Goal: Task Accomplishment & Management: Use online tool/utility

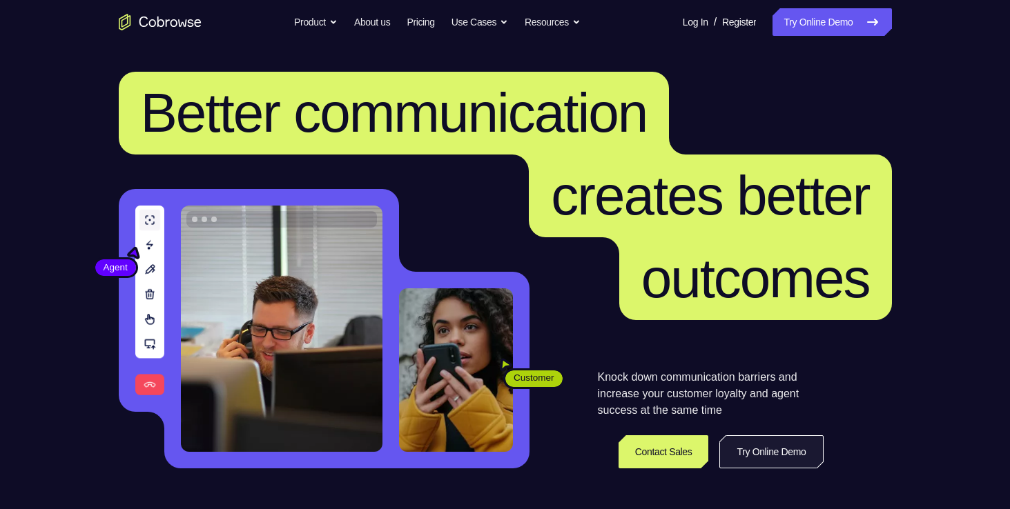
click at [798, 454] on link "Try Online Demo" at bounding box center [771, 451] width 104 height 33
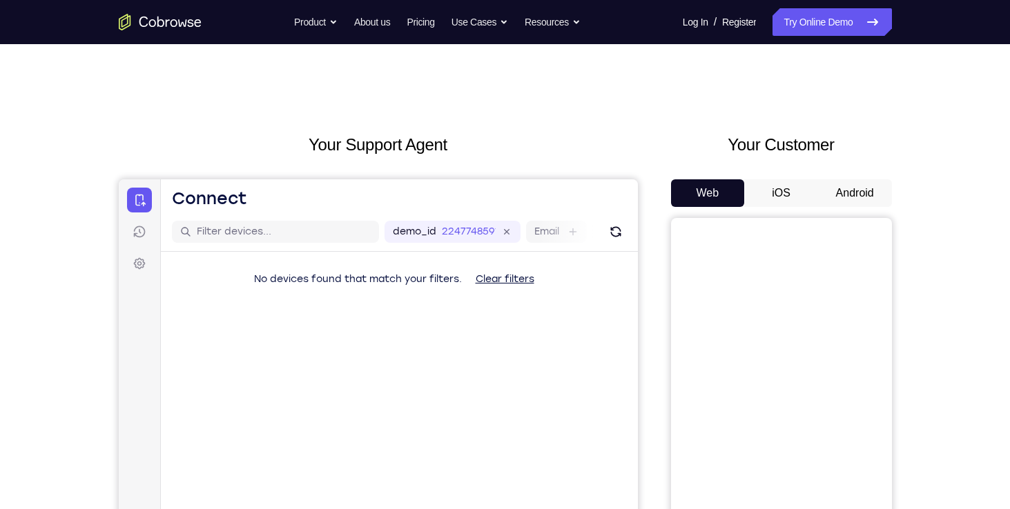
click at [871, 191] on button "Android" at bounding box center [855, 193] width 74 height 28
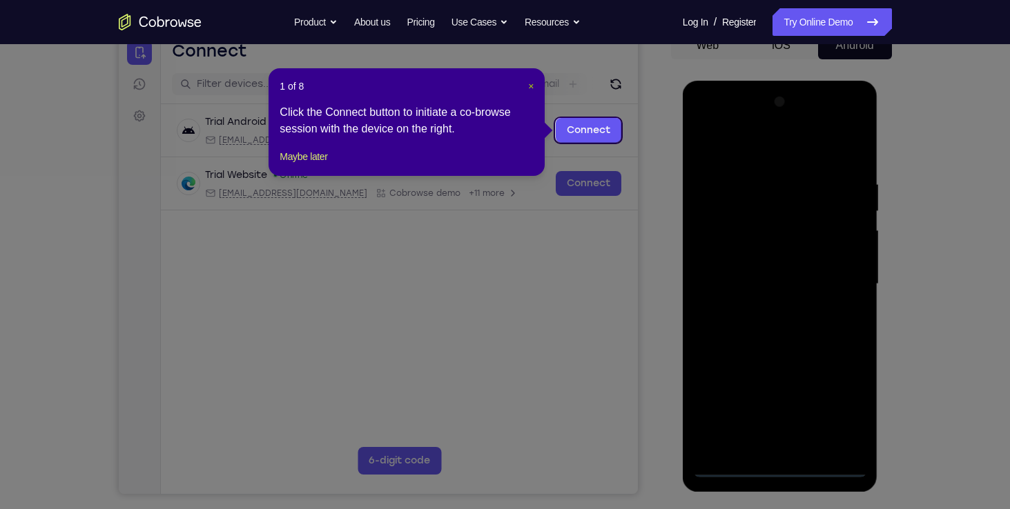
click at [531, 85] on span "×" at bounding box center [531, 86] width 6 height 11
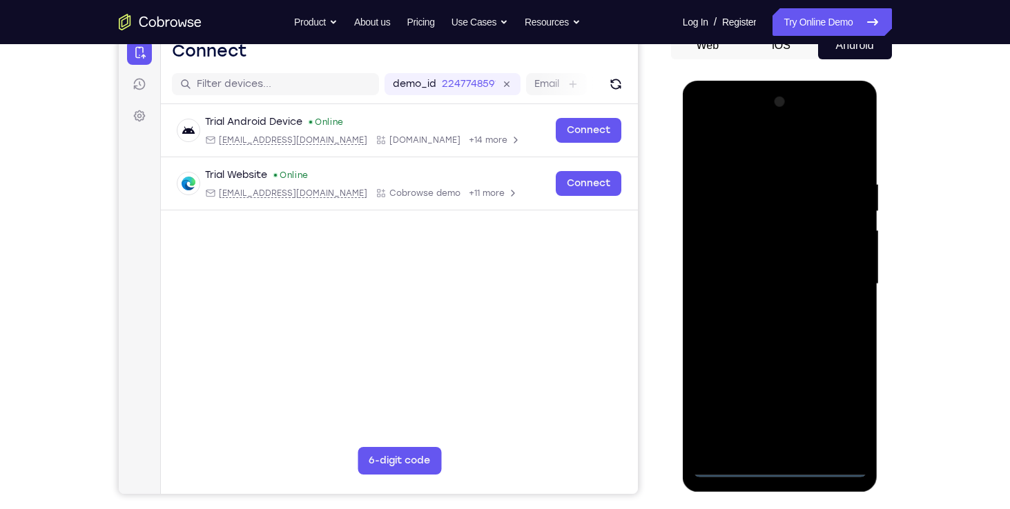
click at [778, 467] on div at bounding box center [780, 284] width 174 height 386
click at [834, 400] on div at bounding box center [780, 284] width 174 height 386
click at [795, 152] on div at bounding box center [780, 284] width 174 height 386
click at [836, 271] on div at bounding box center [780, 284] width 174 height 386
click at [764, 308] on div at bounding box center [780, 284] width 174 height 386
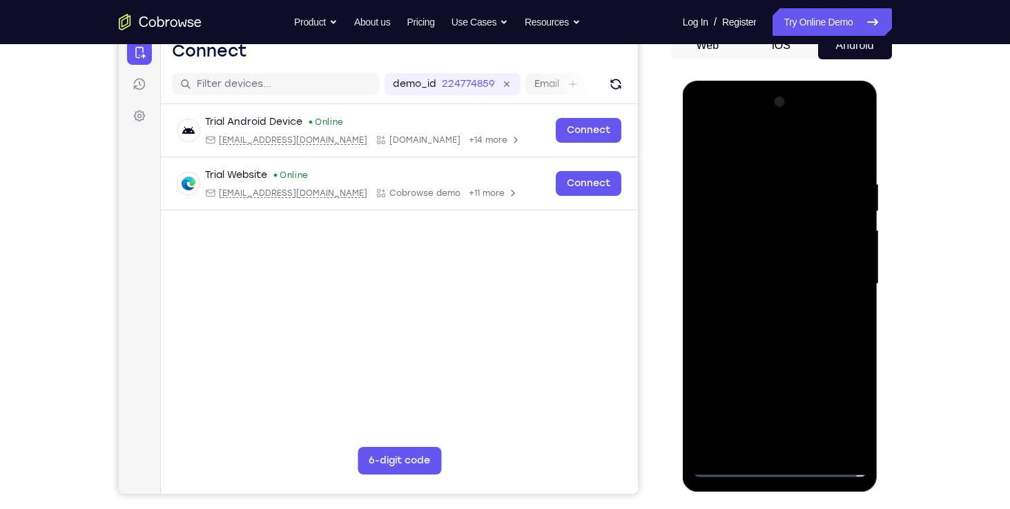
click at [755, 265] on div at bounding box center [780, 284] width 174 height 386
click at [755, 255] on div at bounding box center [780, 284] width 174 height 386
click at [816, 275] on div at bounding box center [780, 284] width 174 height 386
click at [798, 284] on div at bounding box center [780, 284] width 174 height 386
click at [789, 331] on div at bounding box center [780, 284] width 174 height 386
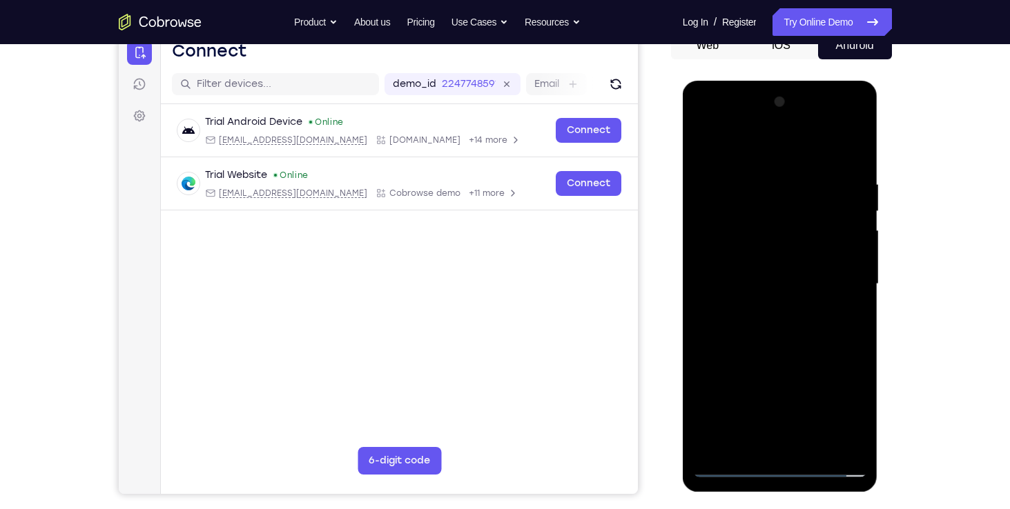
click at [789, 317] on div at bounding box center [780, 284] width 174 height 386
click at [789, 320] on div at bounding box center [780, 284] width 174 height 386
click at [852, 163] on div at bounding box center [780, 284] width 174 height 386
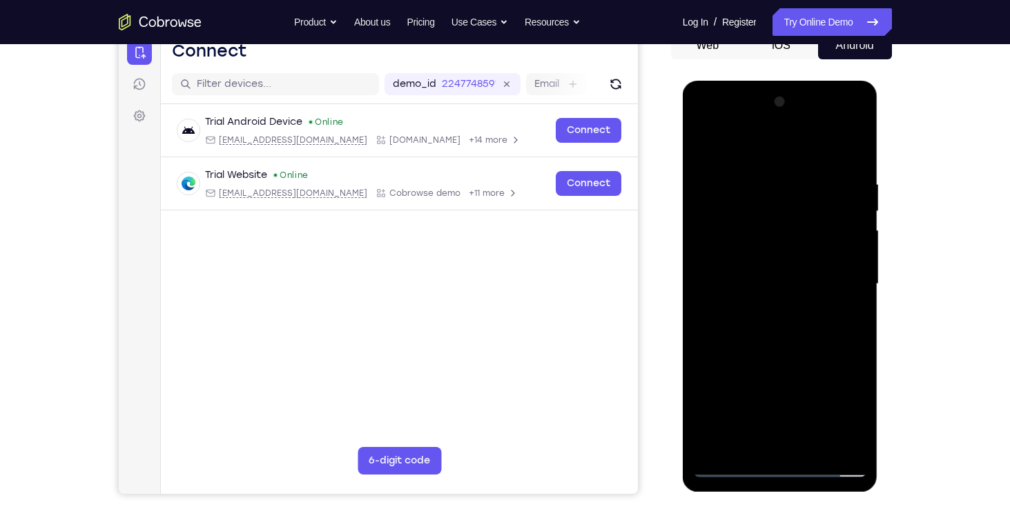
click at [757, 172] on div at bounding box center [780, 284] width 174 height 386
click at [853, 441] on div at bounding box center [780, 284] width 174 height 386
click at [856, 444] on div at bounding box center [780, 284] width 174 height 386
click at [834, 438] on div at bounding box center [780, 284] width 174 height 386
click at [848, 148] on div at bounding box center [780, 284] width 174 height 386
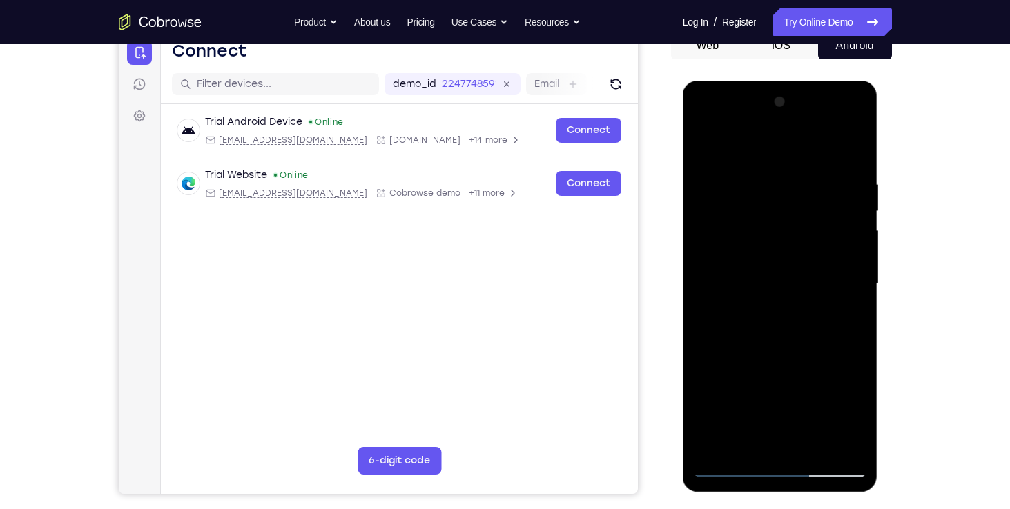
click at [814, 444] on div at bounding box center [780, 284] width 174 height 386
click at [785, 355] on div at bounding box center [780, 284] width 174 height 386
click at [787, 271] on div at bounding box center [780, 284] width 174 height 386
click at [707, 148] on div at bounding box center [780, 284] width 174 height 386
click at [707, 141] on div at bounding box center [780, 284] width 174 height 386
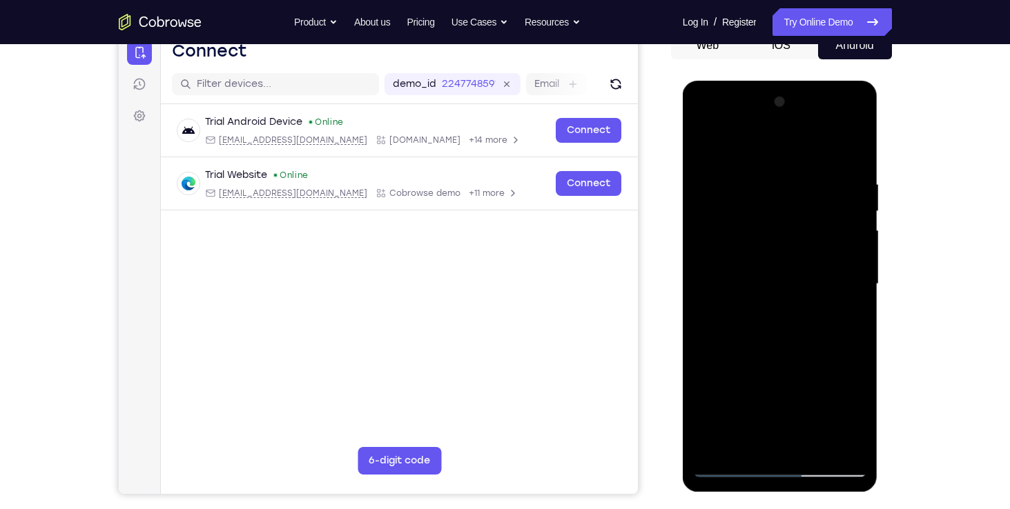
click at [850, 143] on div at bounding box center [780, 284] width 174 height 386
click at [836, 177] on div at bounding box center [780, 284] width 174 height 386
click at [781, 317] on div at bounding box center [780, 284] width 174 height 386
click at [854, 143] on div at bounding box center [780, 284] width 174 height 386
click at [826, 168] on div at bounding box center [780, 284] width 174 height 386
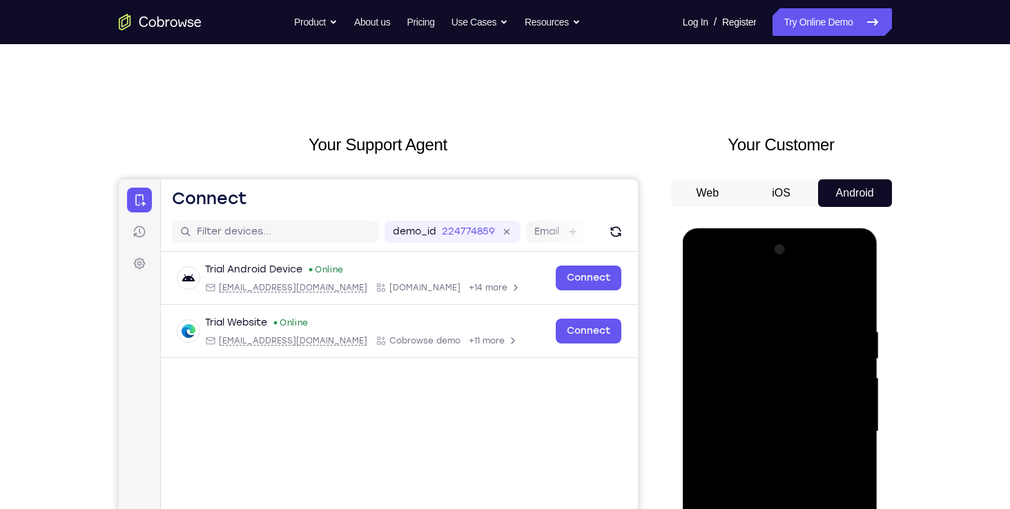
click at [705, 288] on div at bounding box center [780, 432] width 174 height 386
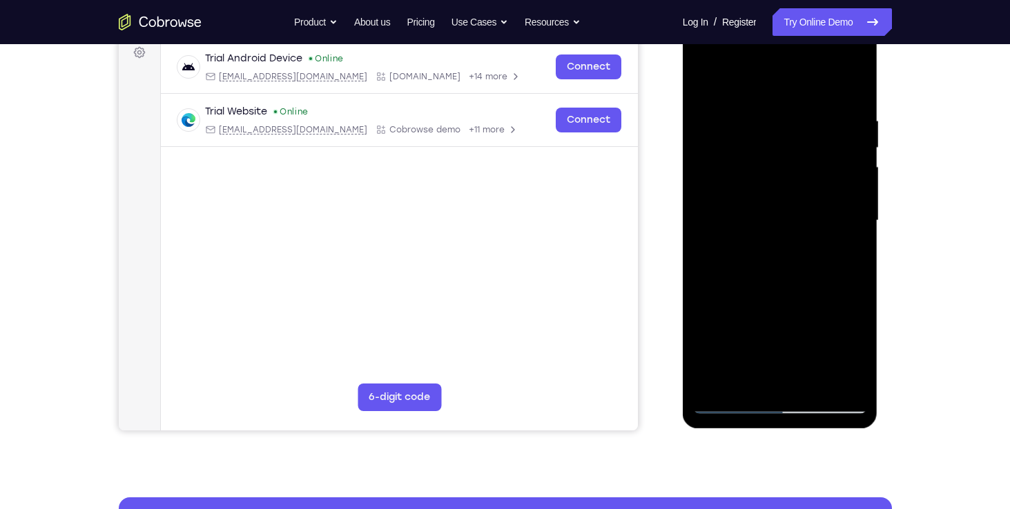
scroll to position [221, 0]
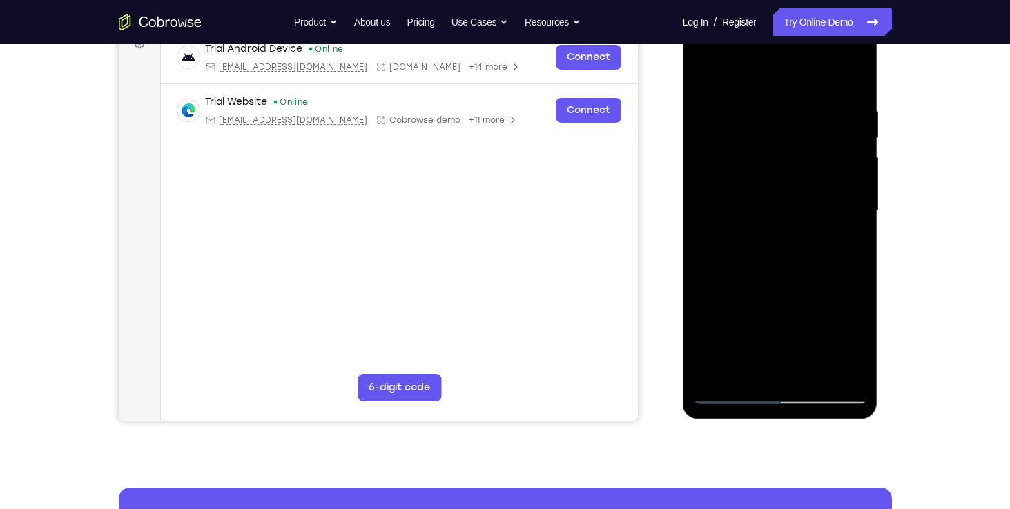
click at [730, 393] on div at bounding box center [780, 211] width 174 height 386
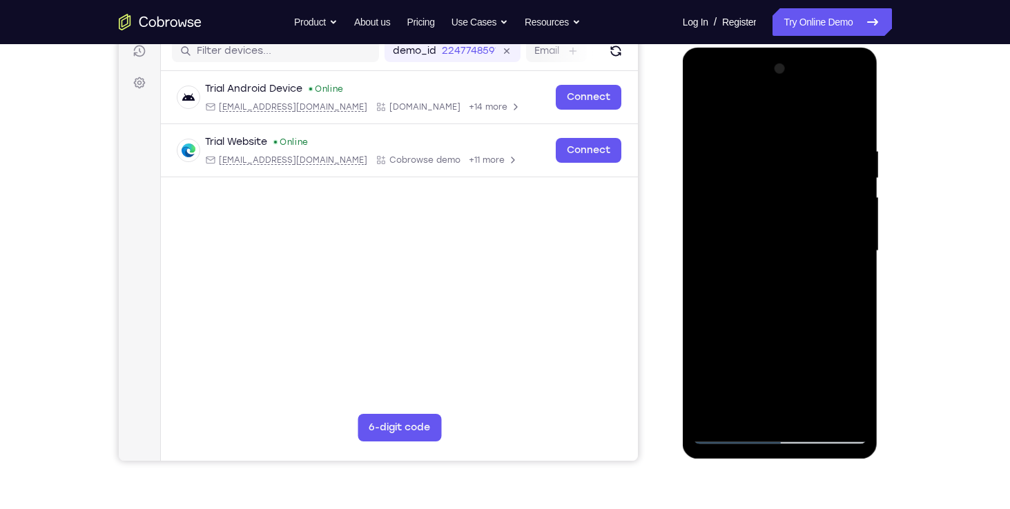
scroll to position [179, 0]
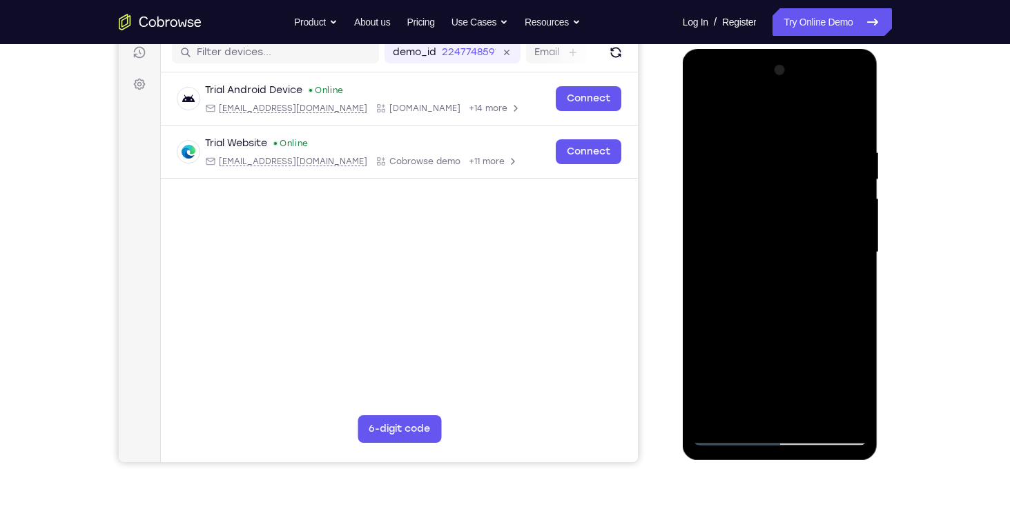
click at [717, 410] on div at bounding box center [780, 252] width 174 height 386
click at [812, 144] on div at bounding box center [780, 252] width 174 height 386
click at [854, 119] on div at bounding box center [780, 252] width 174 height 386
click at [843, 287] on div at bounding box center [780, 252] width 174 height 386
click at [772, 340] on div at bounding box center [780, 252] width 174 height 386
